Goal: Connect with others: Connect with others

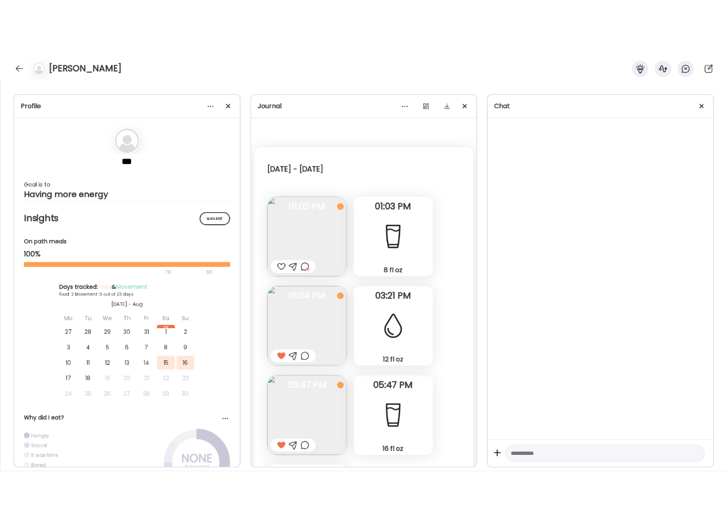
scroll to position [532, 0]
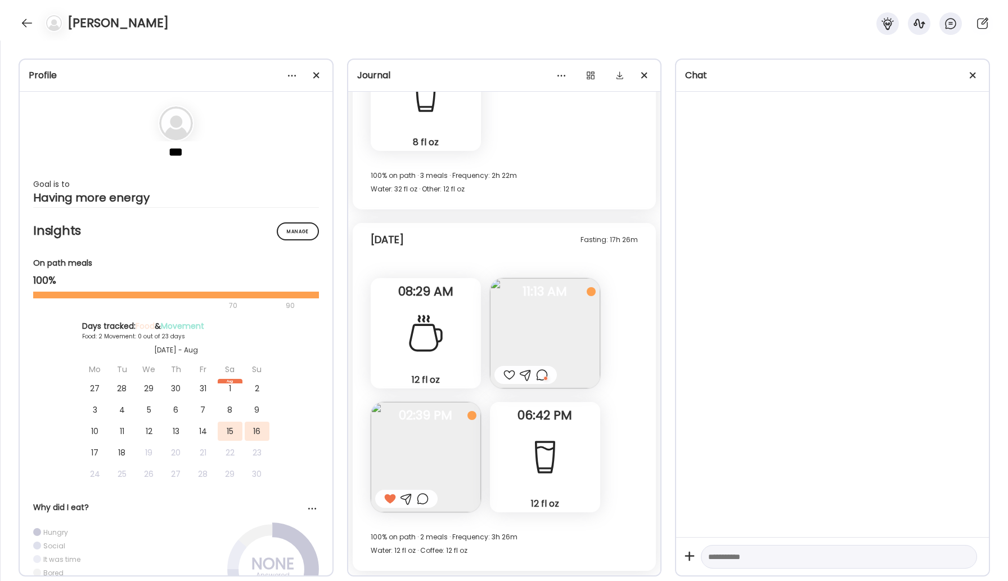
click at [20, 15] on div "[PERSON_NAME]" at bounding box center [504, 20] width 1008 height 41
click at [23, 24] on div at bounding box center [27, 23] width 18 height 18
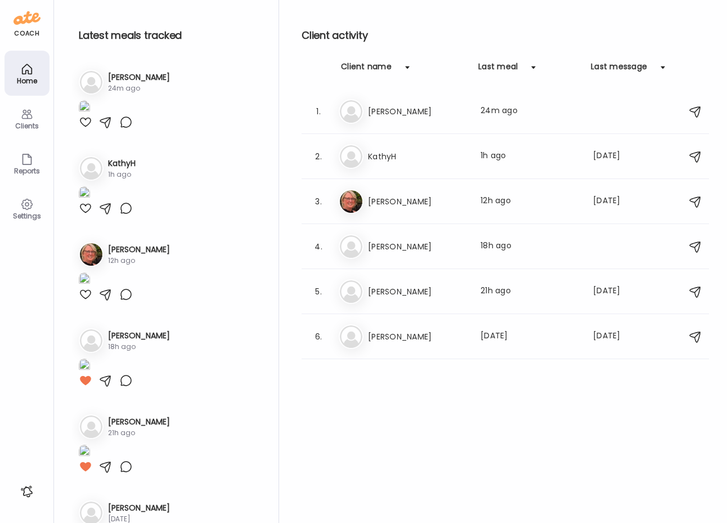
click at [83, 129] on div at bounding box center [86, 122] width 14 height 14
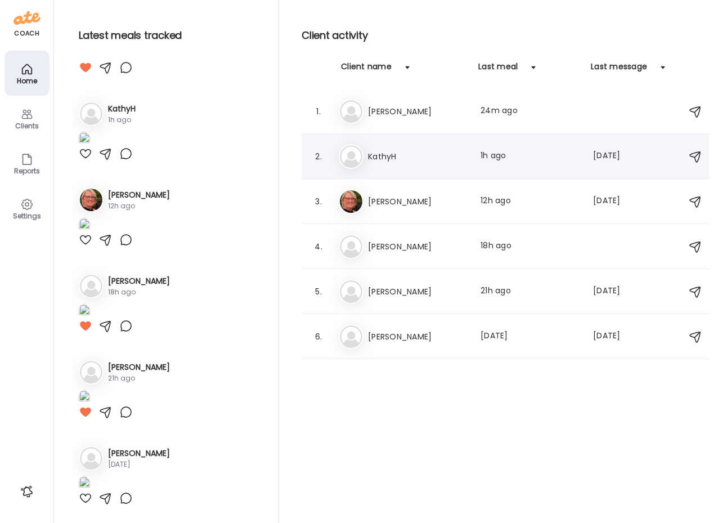
scroll to position [37, 0]
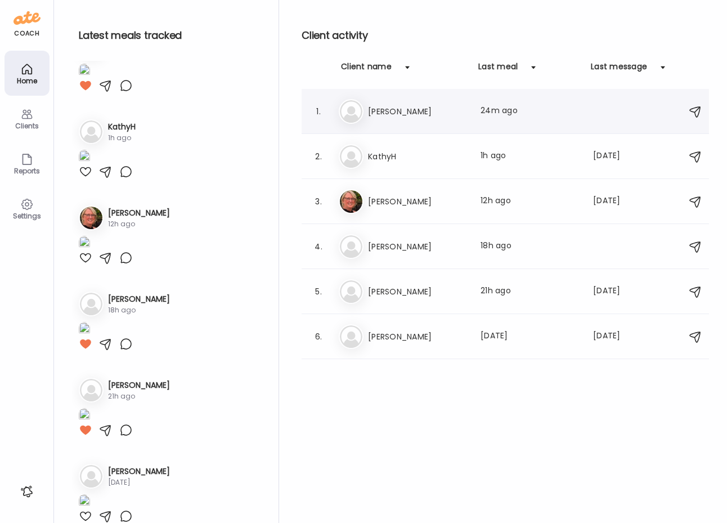
click at [386, 109] on h3 "[PERSON_NAME]" at bounding box center [417, 112] width 99 height 14
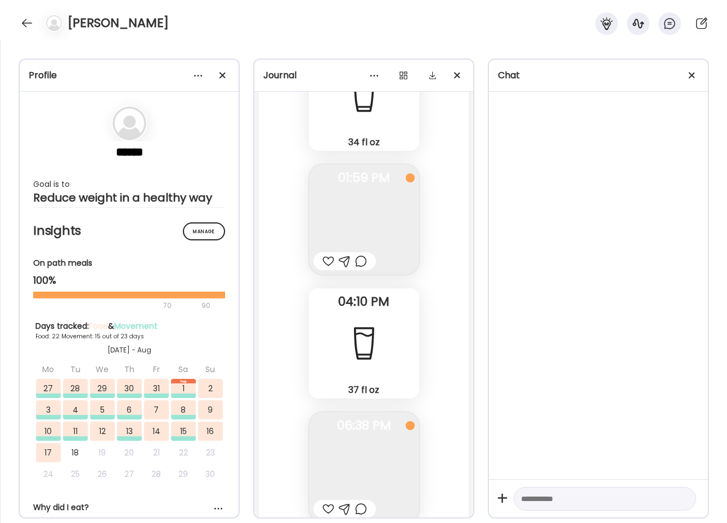
scroll to position [3206, 0]
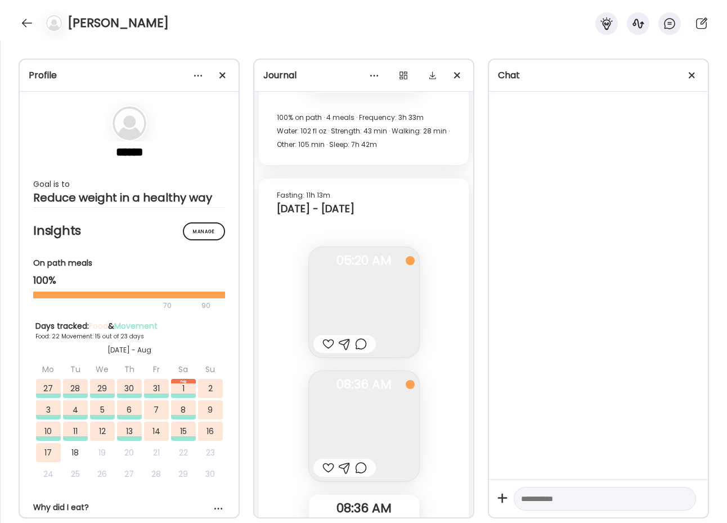
click at [25, 22] on div at bounding box center [27, 23] width 18 height 18
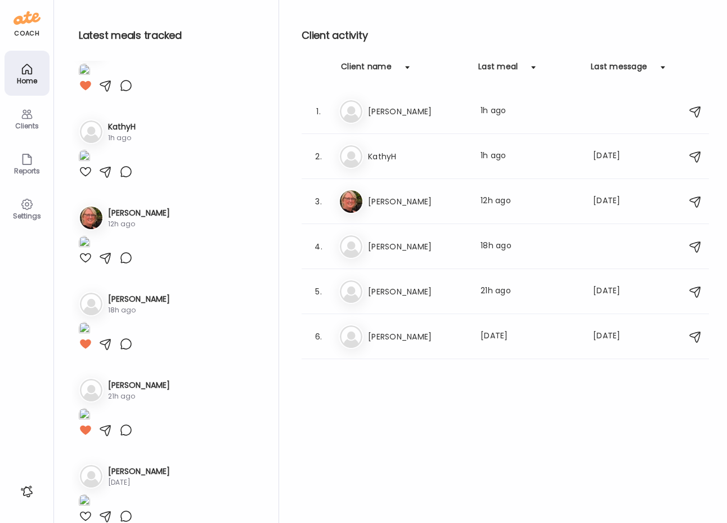
scroll to position [0, 0]
click at [388, 160] on h3 "KathyH" at bounding box center [417, 157] width 99 height 14
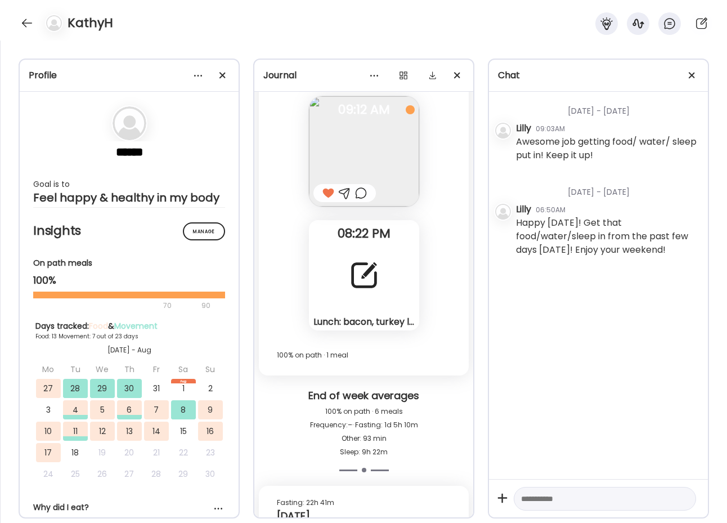
scroll to position [12474, 0]
click at [24, 21] on div at bounding box center [27, 23] width 18 height 18
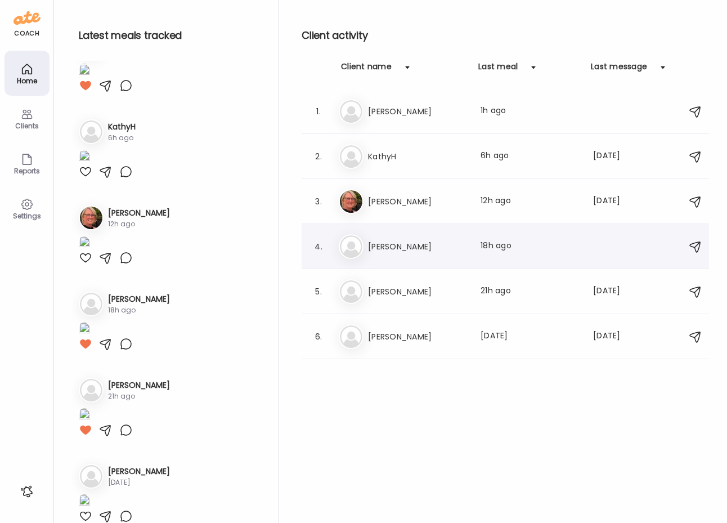
click at [379, 258] on div "Ti [PERSON_NAME] Last meal: 18h ago" at bounding box center [507, 246] width 336 height 25
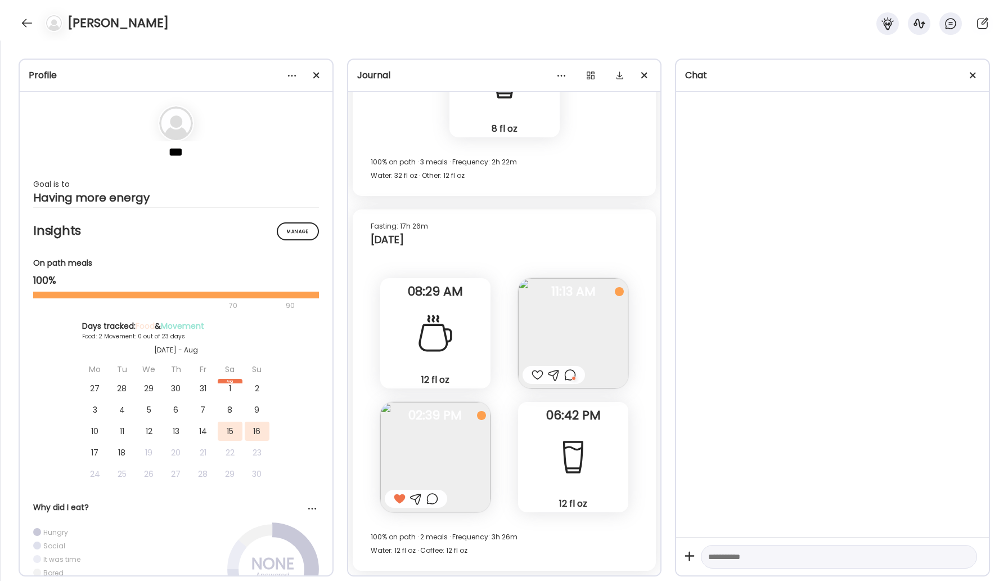
scroll to position [532, 0]
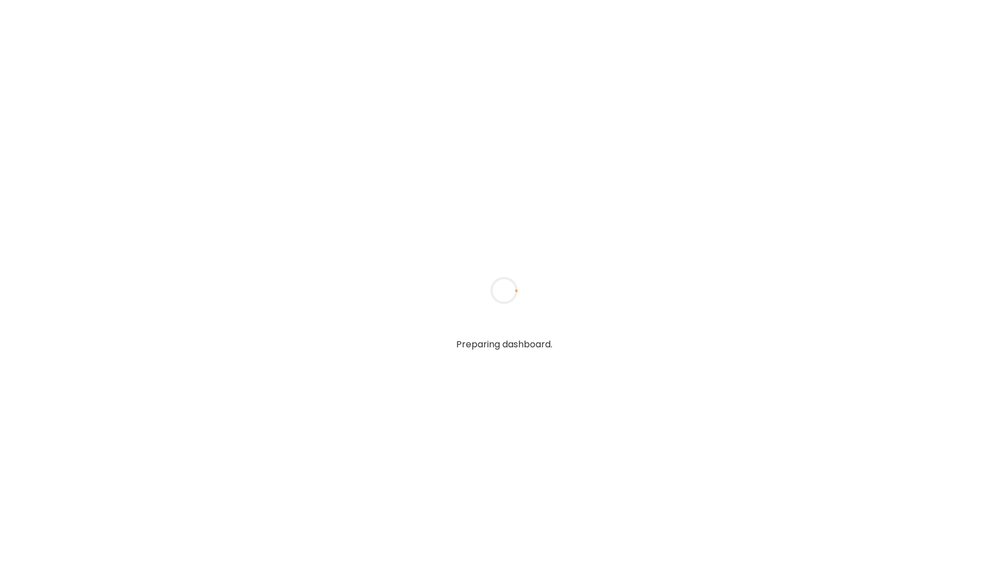
type input "*****"
type input "**********"
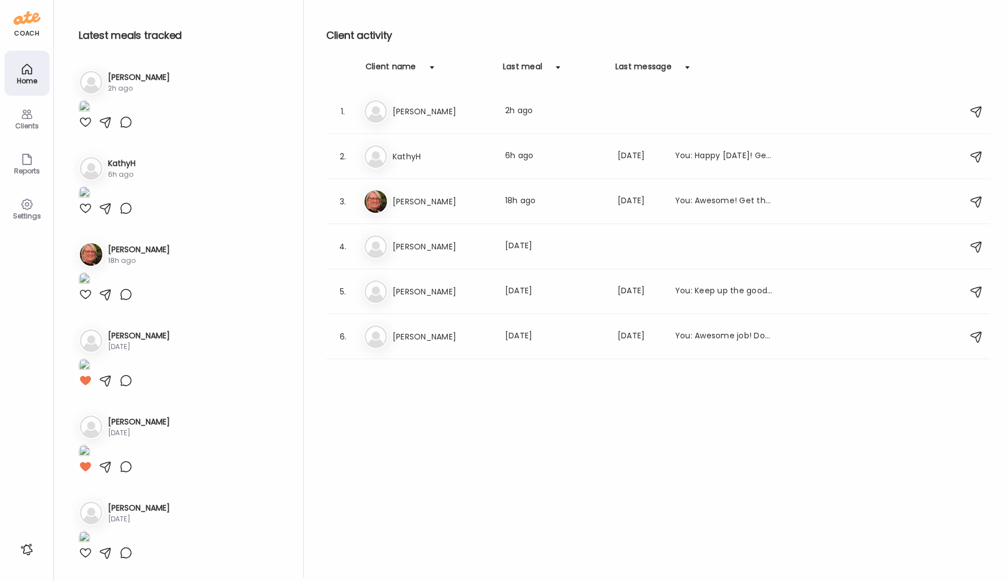
type input "**********"
click at [90, 115] on img at bounding box center [84, 107] width 11 height 15
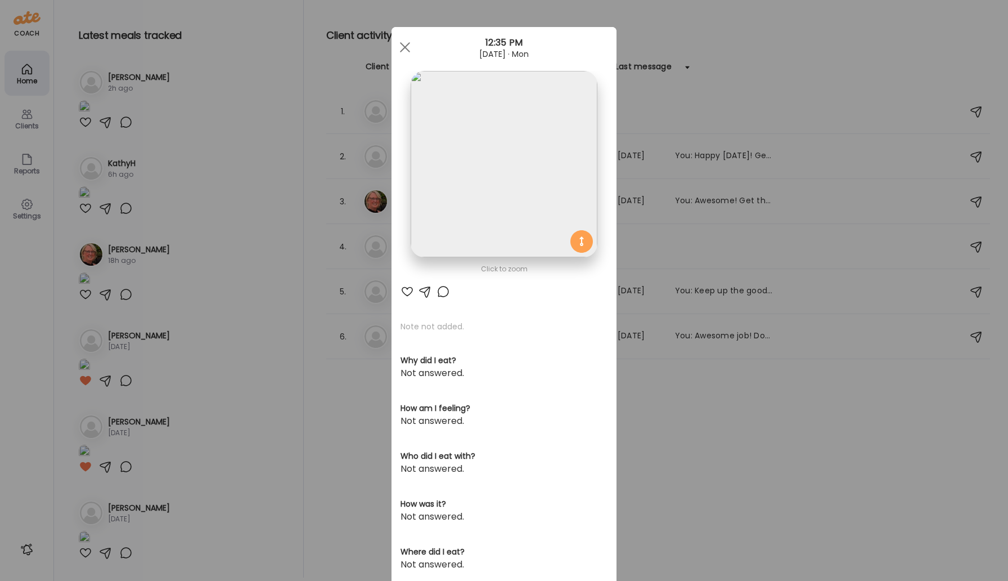
click at [484, 192] on img at bounding box center [504, 164] width 186 height 186
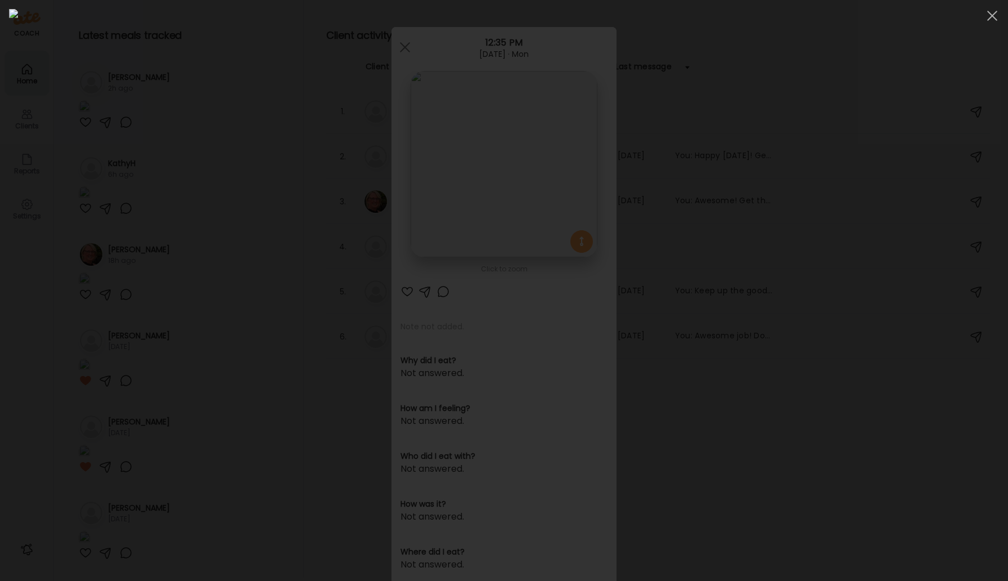
click at [482, 215] on img at bounding box center [504, 290] width 990 height 563
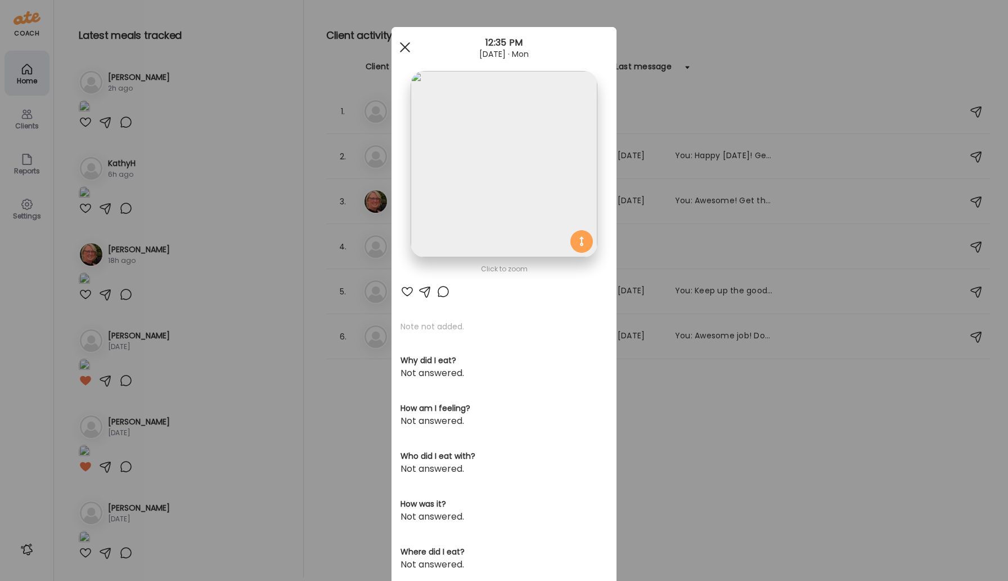
click at [403, 46] on span at bounding box center [405, 47] width 10 height 10
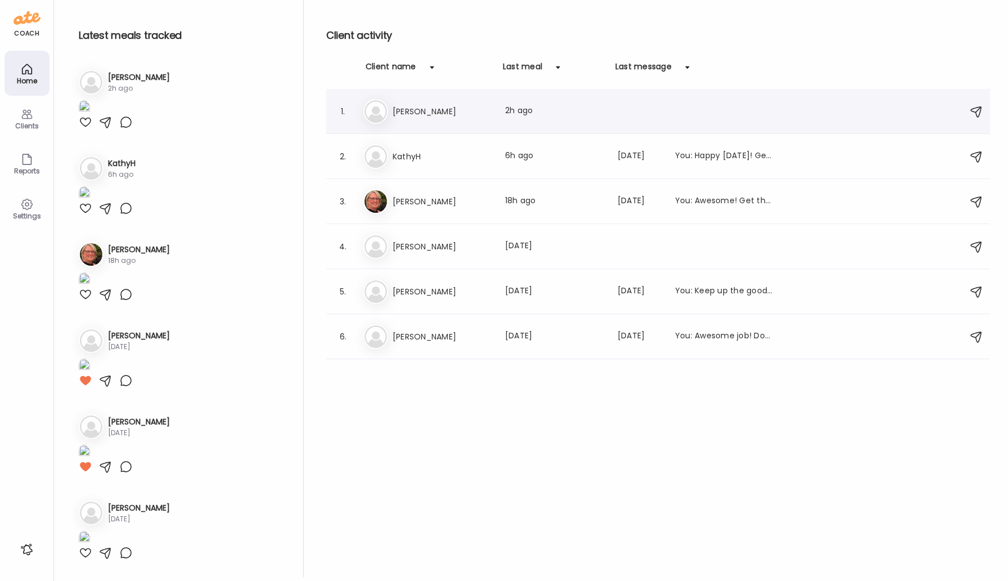
click at [405, 108] on h3 "[PERSON_NAME]" at bounding box center [442, 112] width 99 height 14
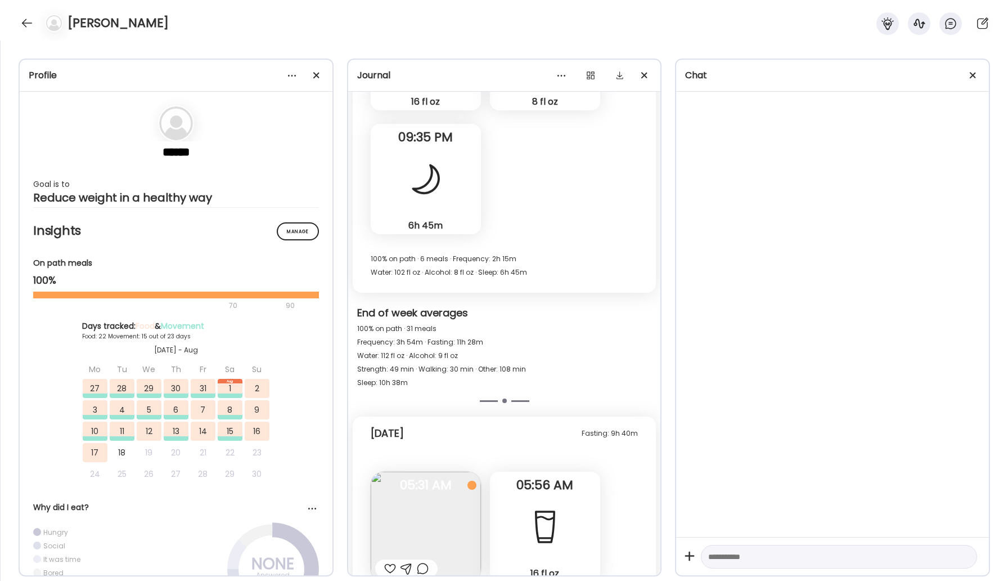
scroll to position [38116, 0]
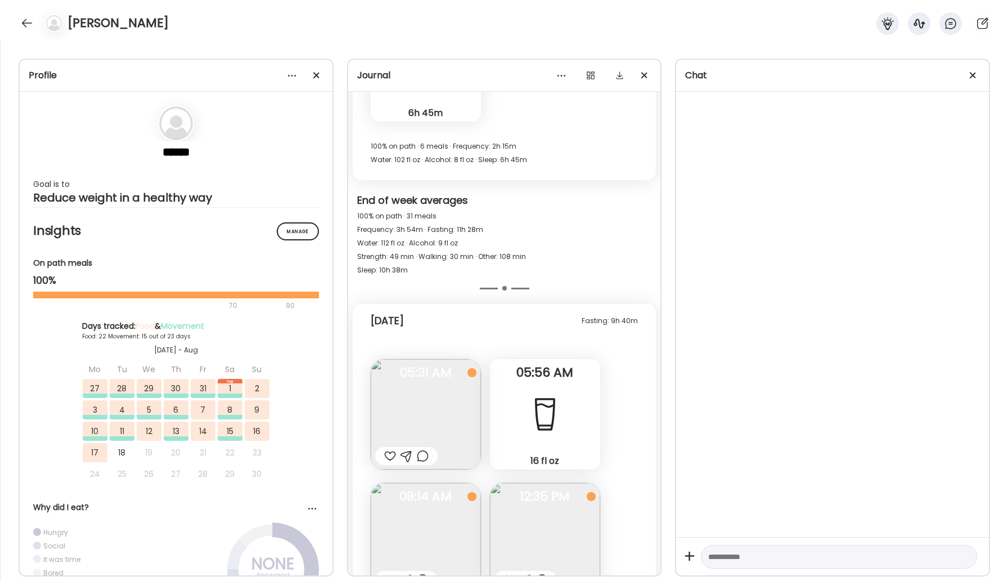
click at [508, 573] on div at bounding box center [510, 580] width 12 height 14
click at [456, 359] on img at bounding box center [426, 414] width 110 height 110
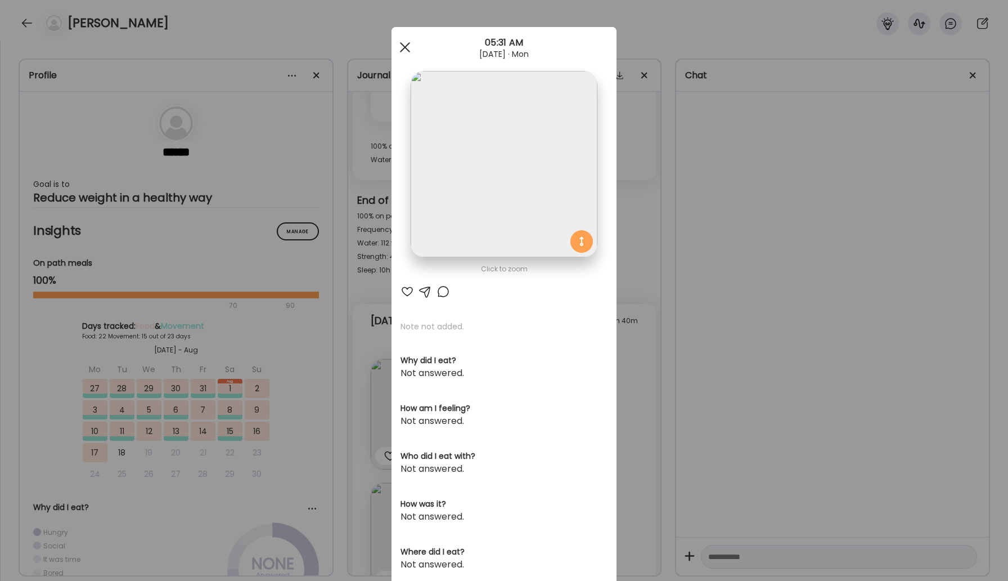
click at [408, 51] on span at bounding box center [405, 47] width 10 height 10
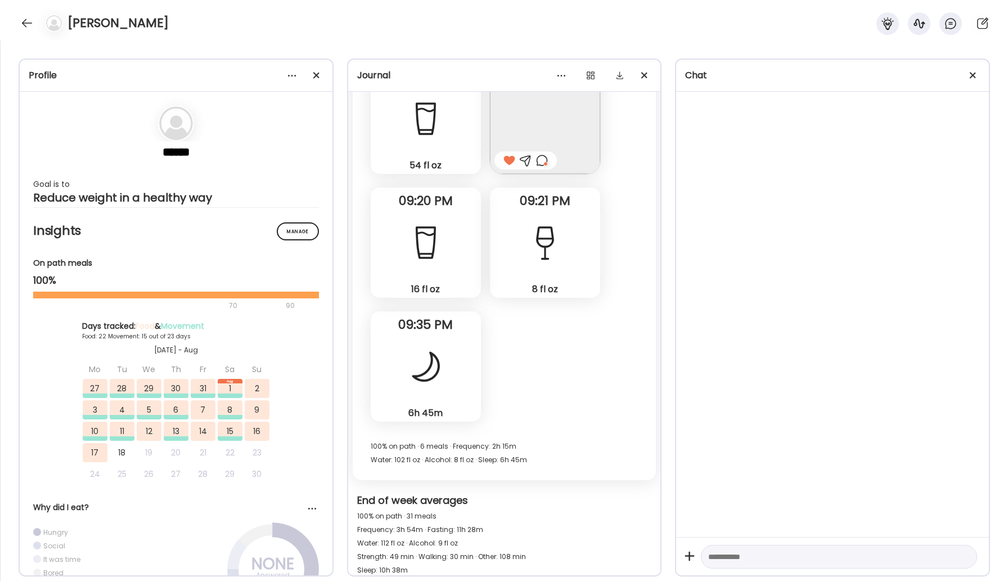
scroll to position [37817, 0]
click at [26, 27] on div at bounding box center [27, 23] width 18 height 18
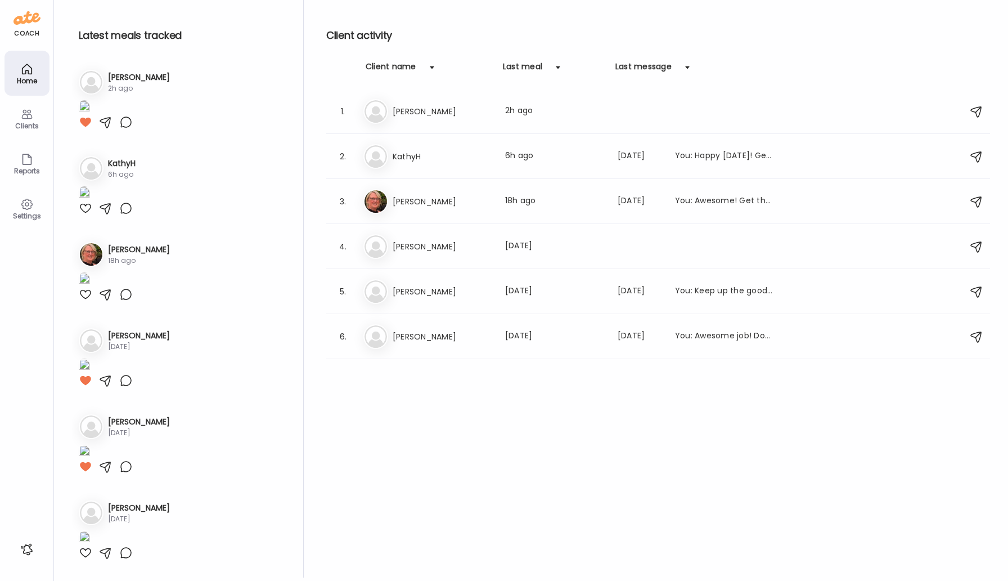
click at [23, 111] on icon at bounding box center [27, 114] width 14 height 14
